Goal: Transaction & Acquisition: Purchase product/service

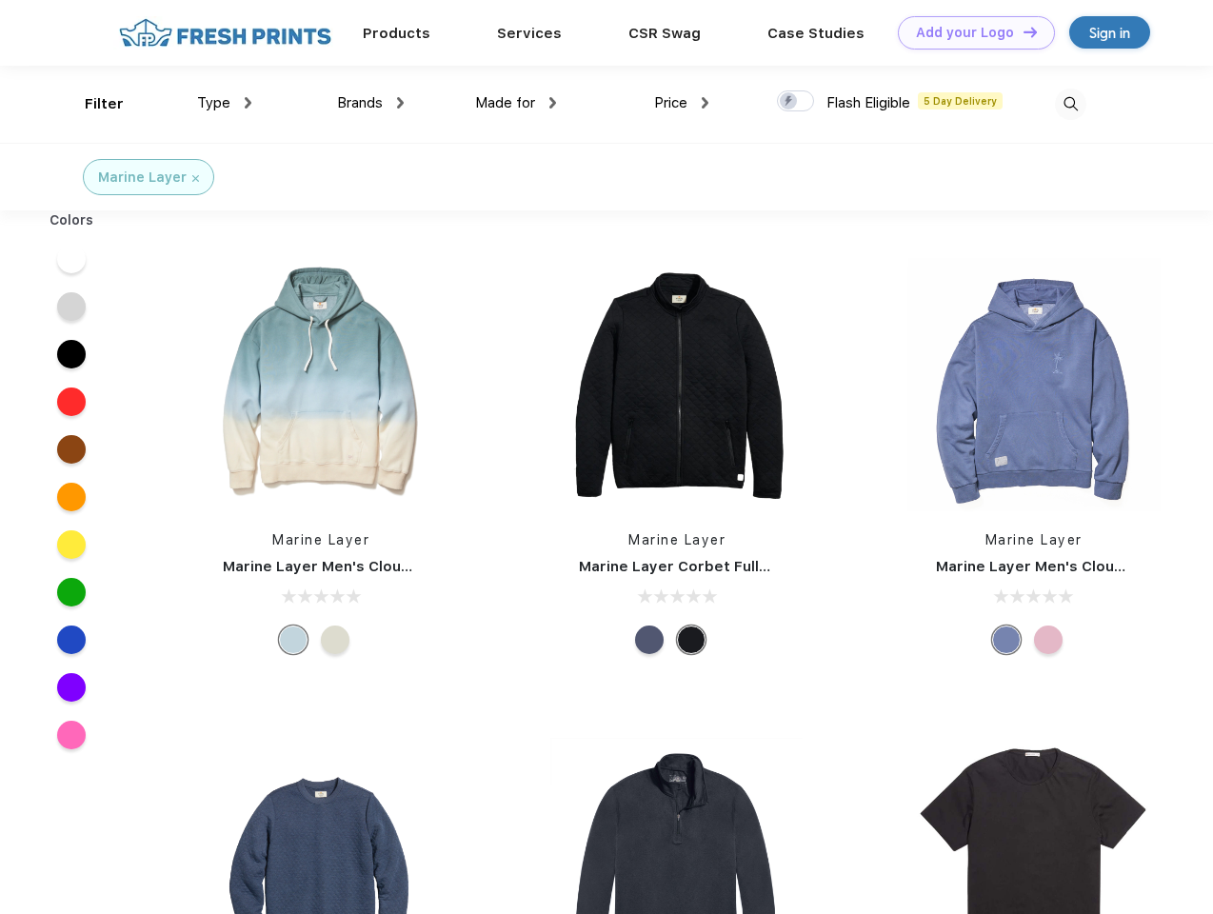
click at [969, 32] on link "Add your Logo Design Tool" at bounding box center [976, 32] width 157 height 33
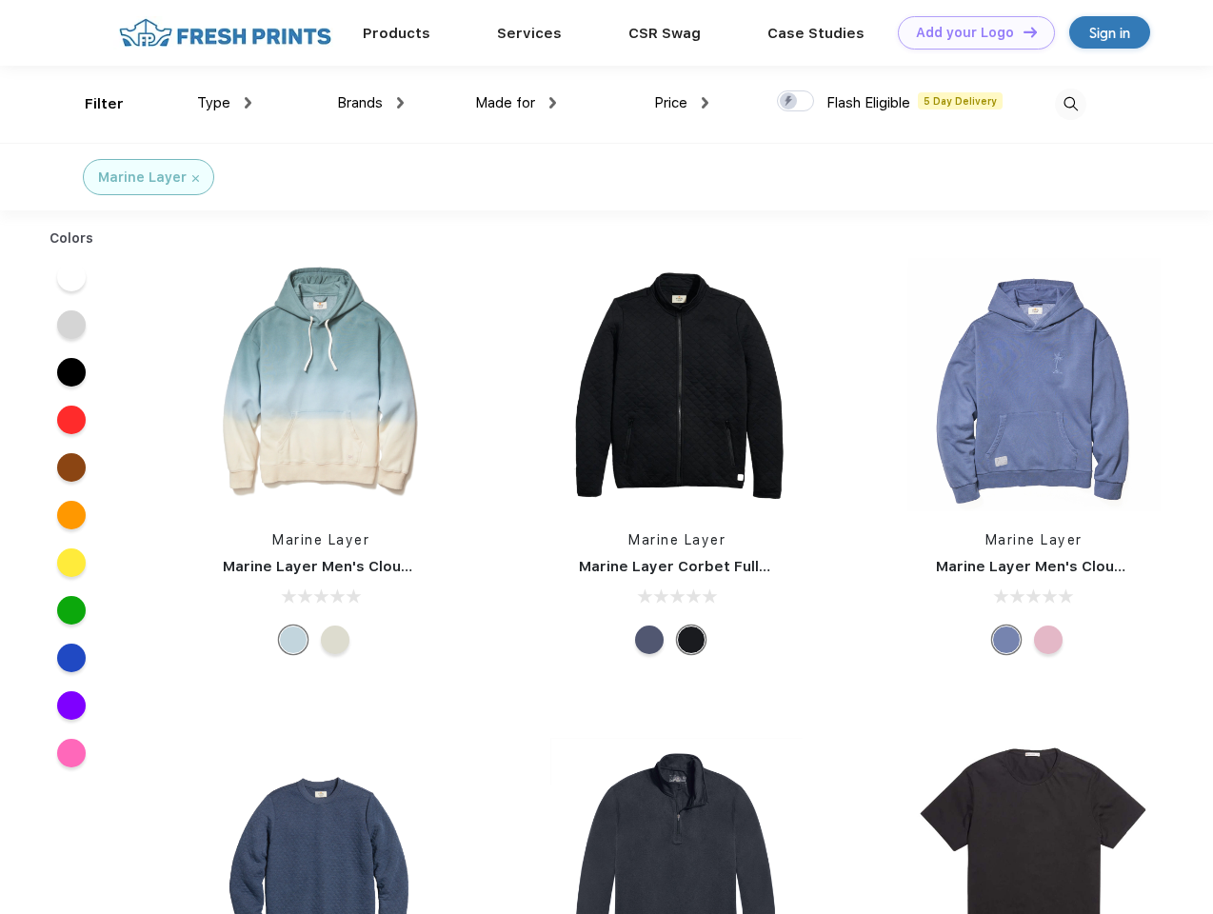
click at [0, 0] on div "Design Tool" at bounding box center [0, 0] width 0 height 0
click at [1022, 31] on link "Add your Logo Design Tool" at bounding box center [976, 32] width 157 height 33
click at [91, 104] on div "Filter" at bounding box center [104, 104] width 39 height 22
click at [225, 103] on span "Type" at bounding box center [213, 102] width 33 height 17
click at [370, 103] on span "Brands" at bounding box center [360, 102] width 46 height 17
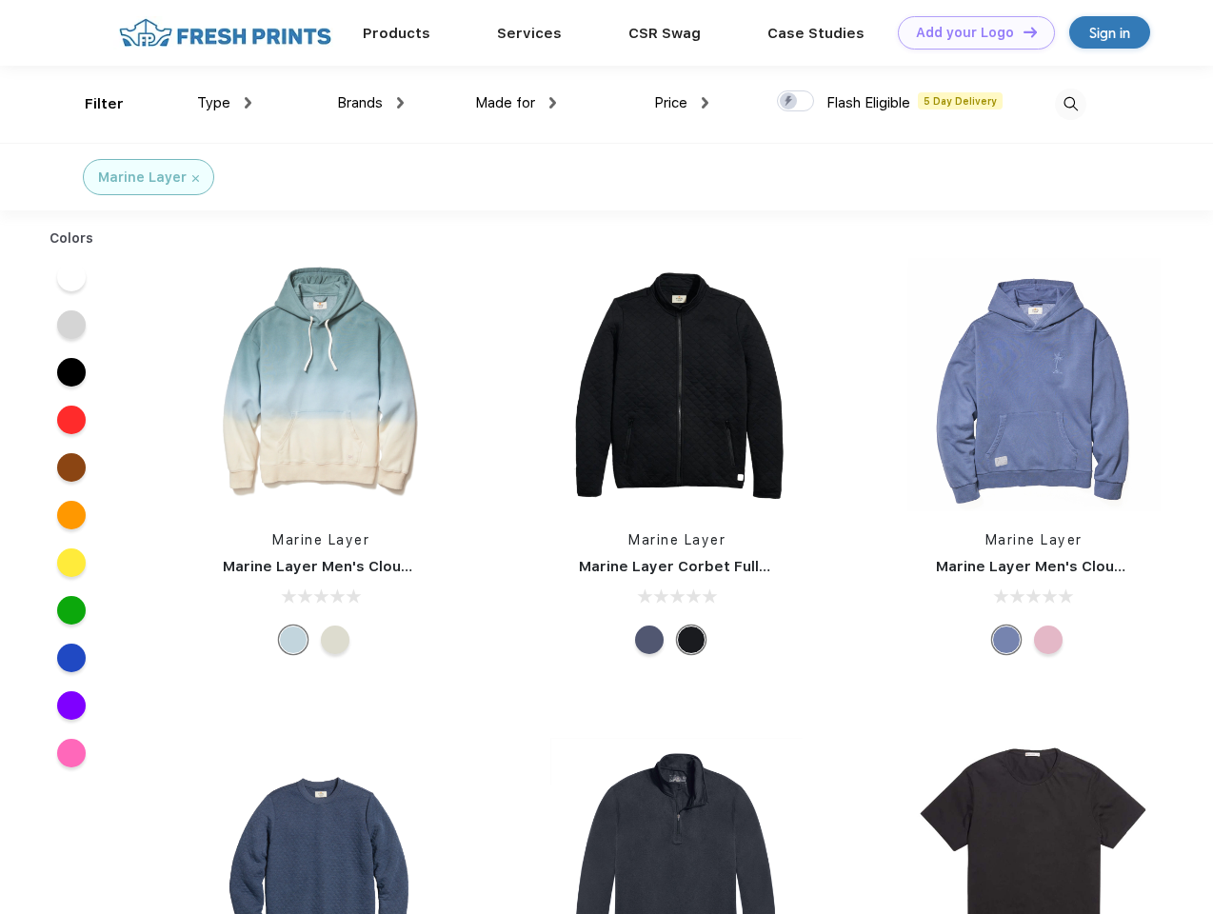
click at [516, 103] on span "Made for" at bounding box center [505, 102] width 60 height 17
click at [682, 103] on span "Price" at bounding box center [670, 102] width 33 height 17
click at [796, 102] on div at bounding box center [795, 100] width 37 height 21
click at [789, 102] on input "checkbox" at bounding box center [783, 96] width 12 height 12
click at [1070, 104] on img at bounding box center [1070, 104] width 31 height 31
